Goal: Information Seeking & Learning: Understand process/instructions

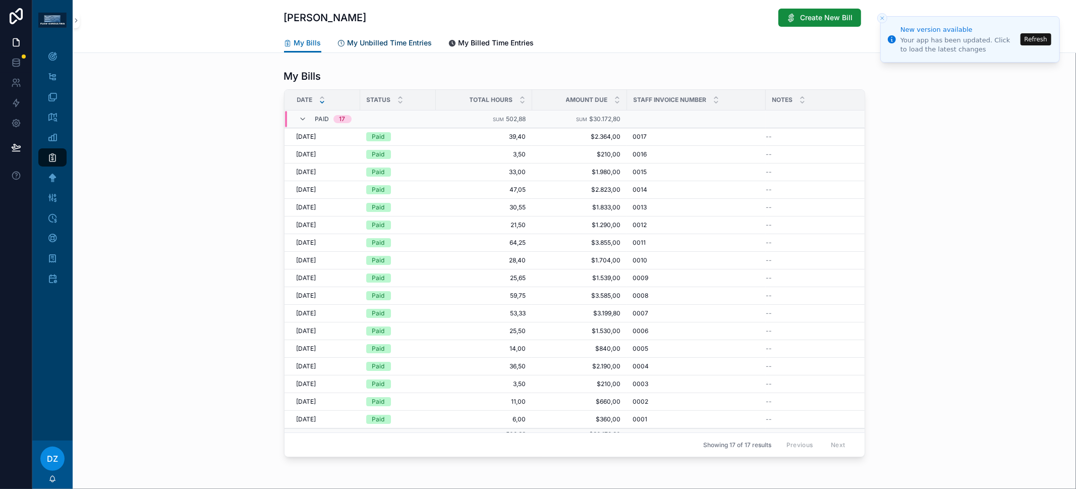
click at [388, 44] on span "My Unbilled Time Entries" at bounding box center [390, 43] width 85 height 10
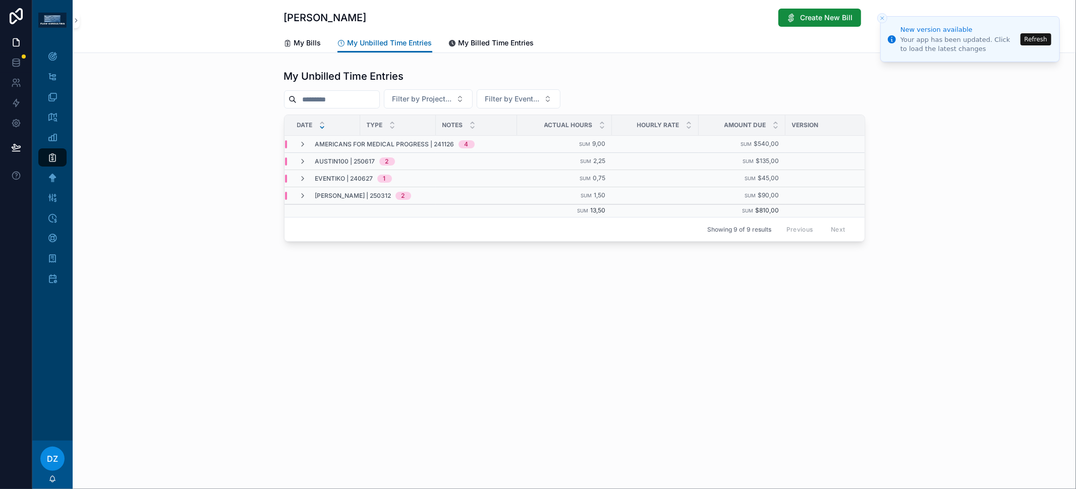
click at [881, 15] on icon "Close toast" at bounding box center [882, 18] width 6 height 6
click at [881, 17] on line "Close toast" at bounding box center [882, 18] width 3 height 3
click at [49, 56] on icon "scrollable content" at bounding box center [52, 56] width 10 height 10
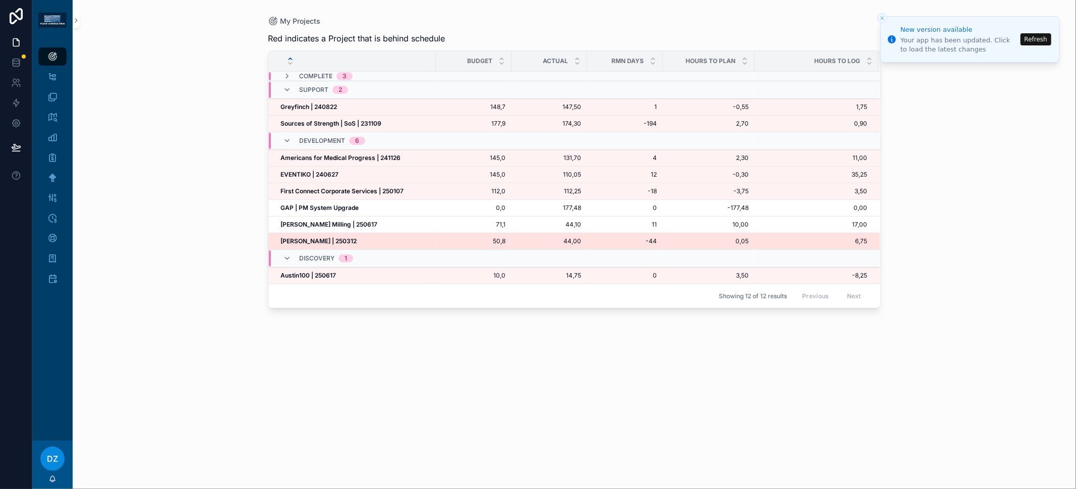
click at [327, 237] on span "[PERSON_NAME] | 250312" at bounding box center [318, 241] width 76 height 8
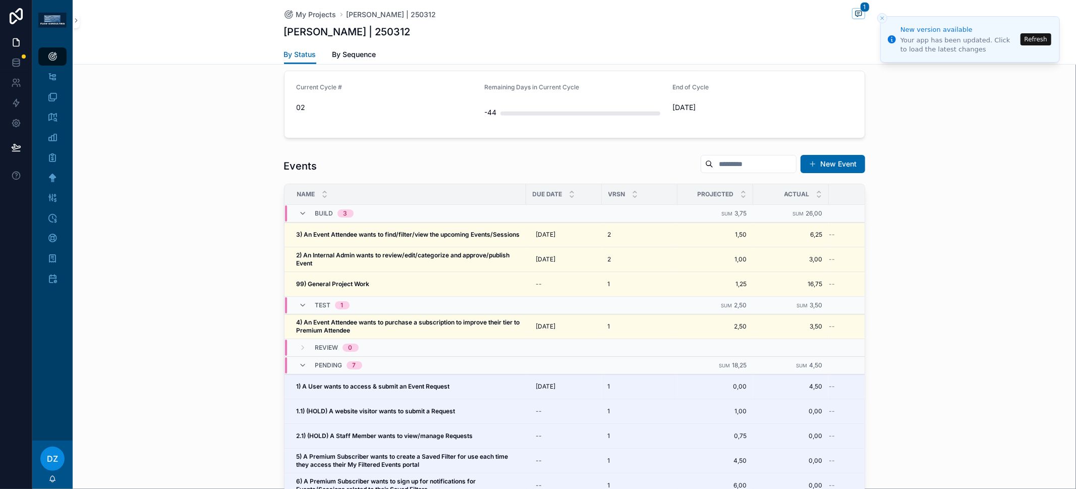
scroll to position [407, 0]
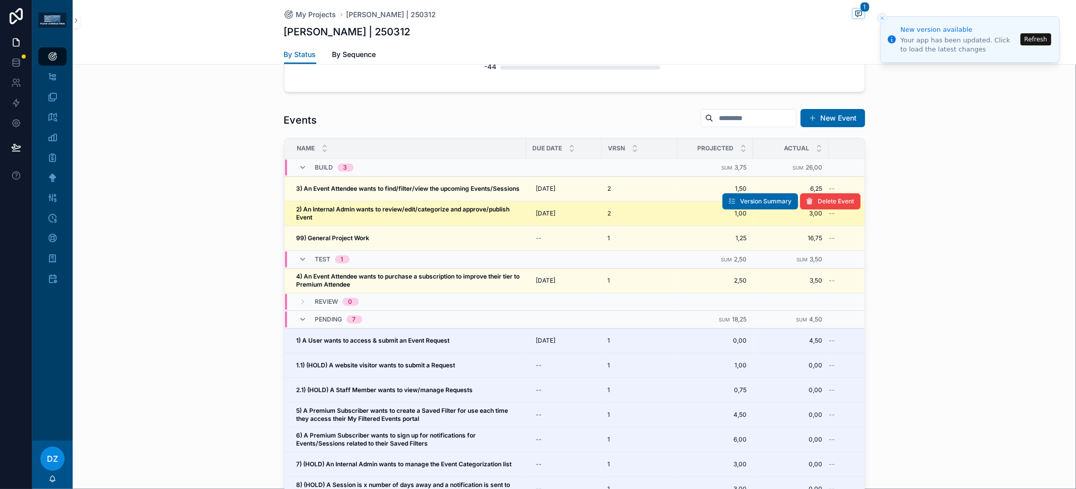
click at [352, 215] on span "2) An Internal Admin wants to review/edit/categorize and approve/publish Event" at bounding box center [408, 213] width 223 height 16
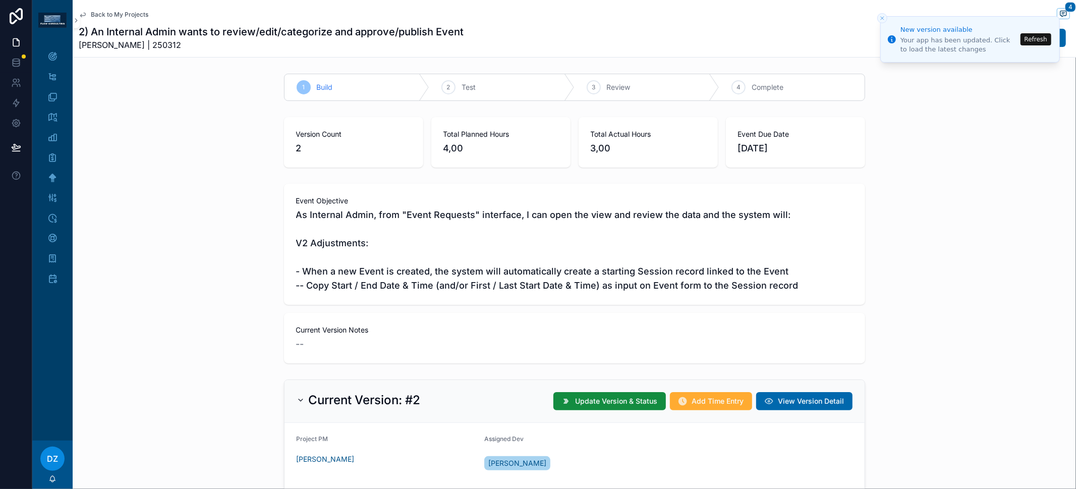
click at [457, 280] on span "As Internal Admin, from "Event Requests" interface, I can open the view and rev…" at bounding box center [574, 250] width 557 height 85
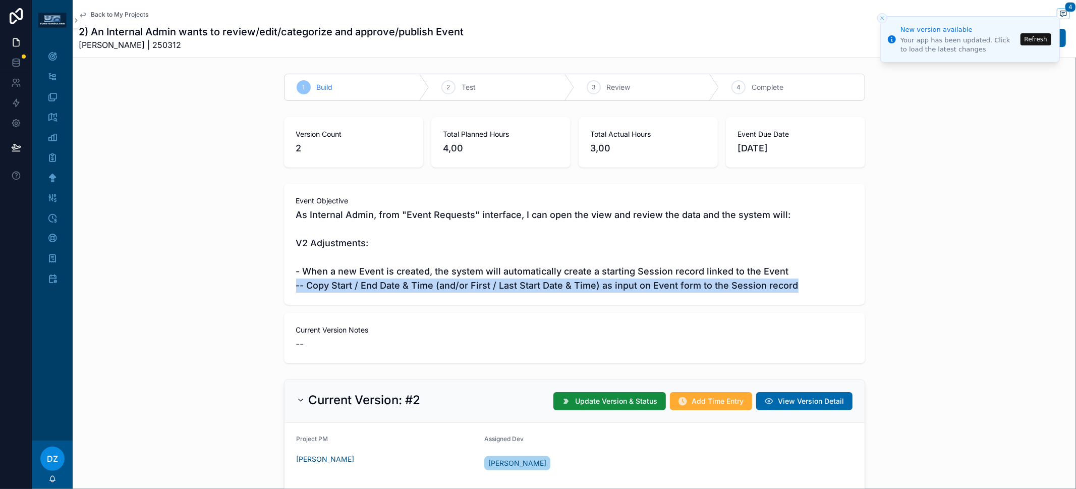
click at [457, 280] on span "As Internal Admin, from "Event Requests" interface, I can open the view and rev…" at bounding box center [574, 250] width 557 height 85
click at [460, 281] on span "As Internal Admin, from "Event Requests" interface, I can open the view and rev…" at bounding box center [574, 250] width 557 height 85
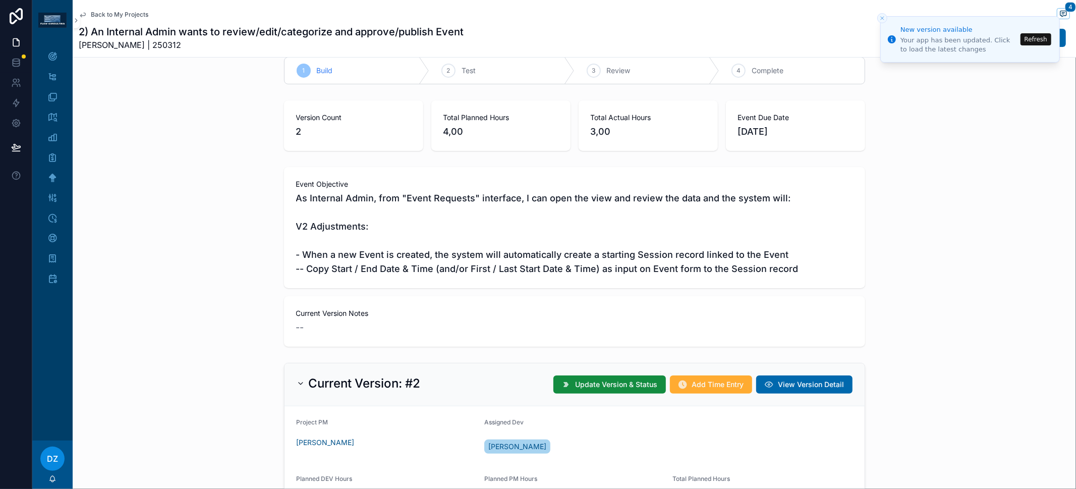
scroll to position [14, 0]
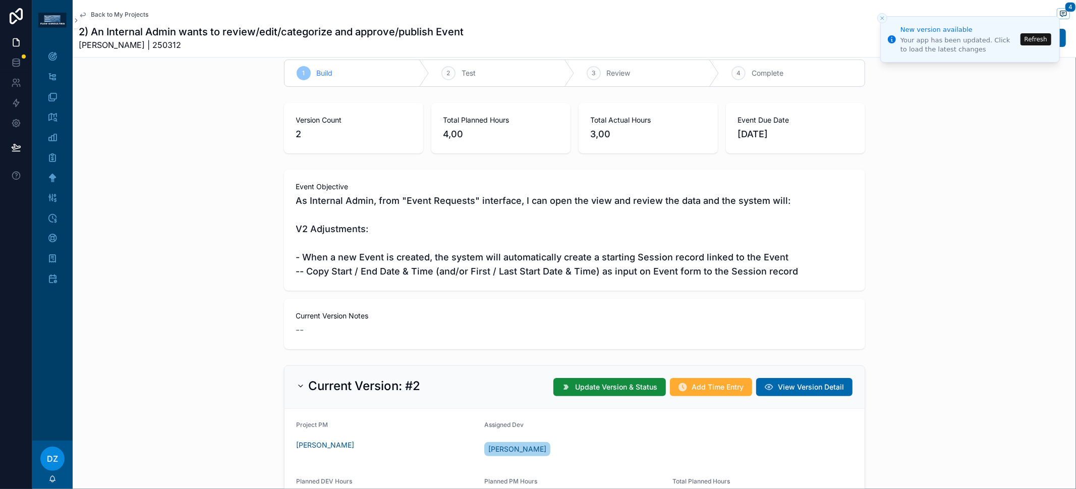
click at [348, 272] on span "As Internal Admin, from "Event Requests" interface, I can open the view and rev…" at bounding box center [574, 236] width 557 height 85
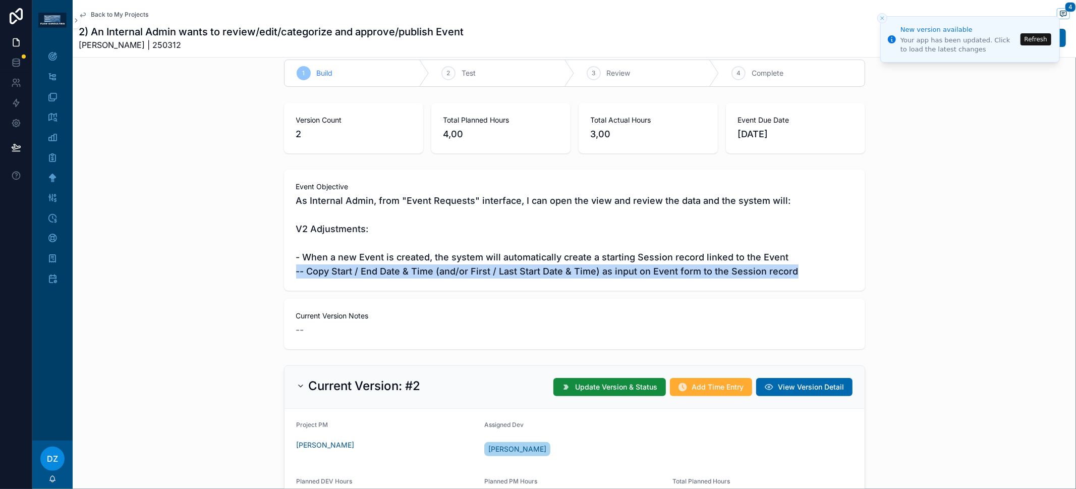
click at [348, 272] on span "As Internal Admin, from "Event Requests" interface, I can open the view and rev…" at bounding box center [574, 236] width 557 height 85
click at [363, 272] on span "As Internal Admin, from "Event Requests" interface, I can open the view and rev…" at bounding box center [574, 236] width 557 height 85
